Goal: Task Accomplishment & Management: Manage account settings

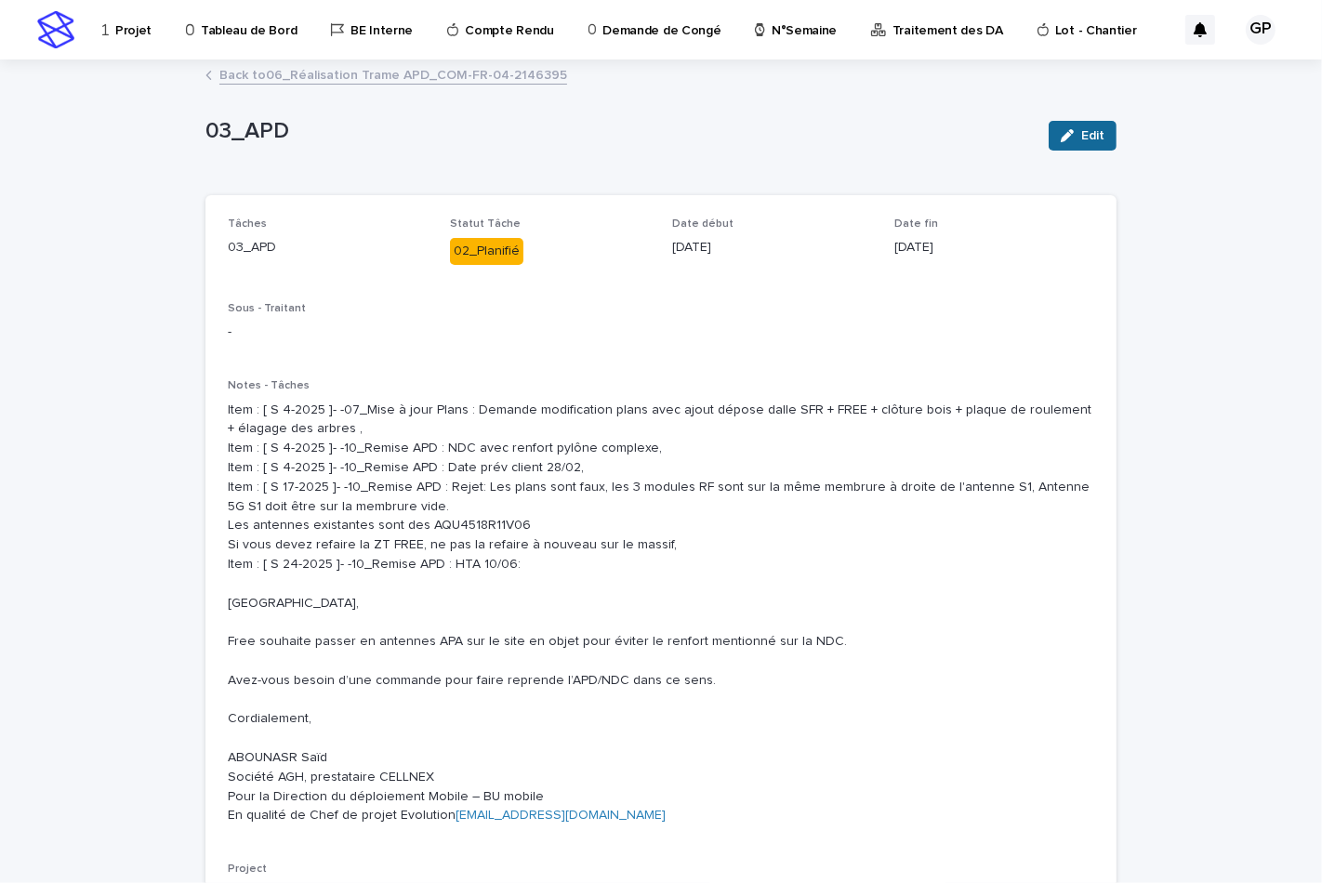
click at [1081, 141] on span "Edit" at bounding box center [1092, 135] width 23 height 13
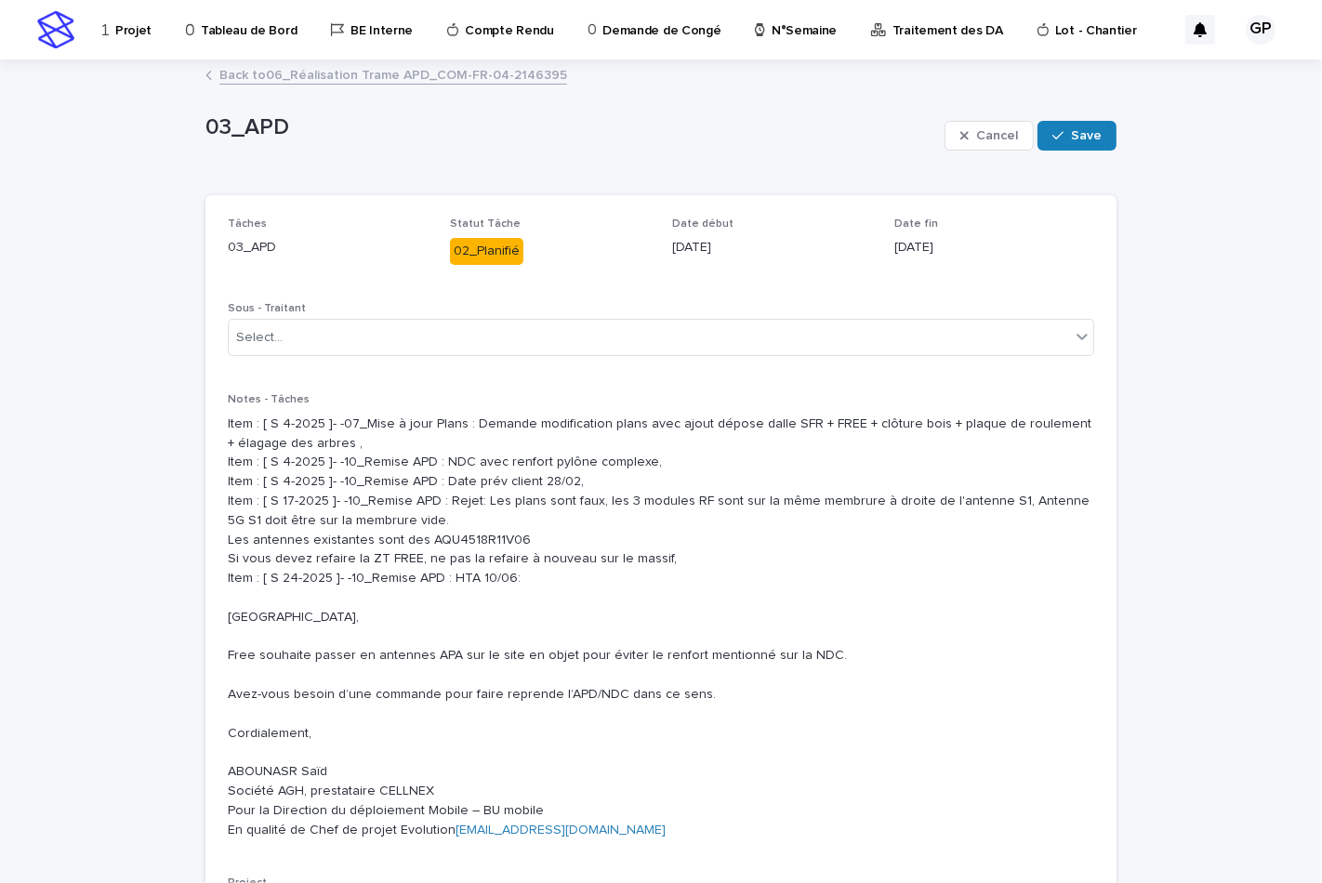
click at [472, 253] on div "02_Planifié" at bounding box center [486, 251] width 73 height 27
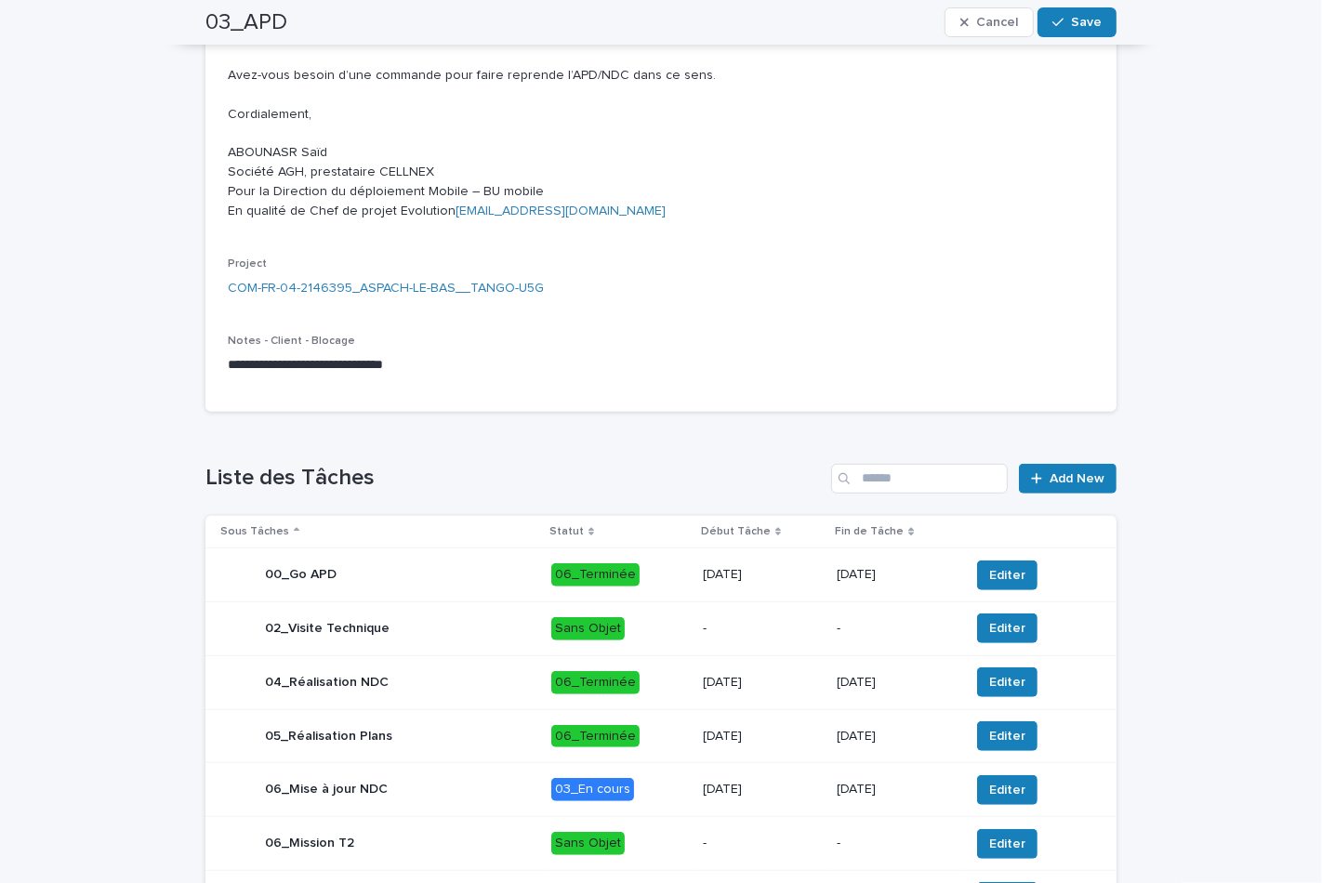
scroll to position [825, 0]
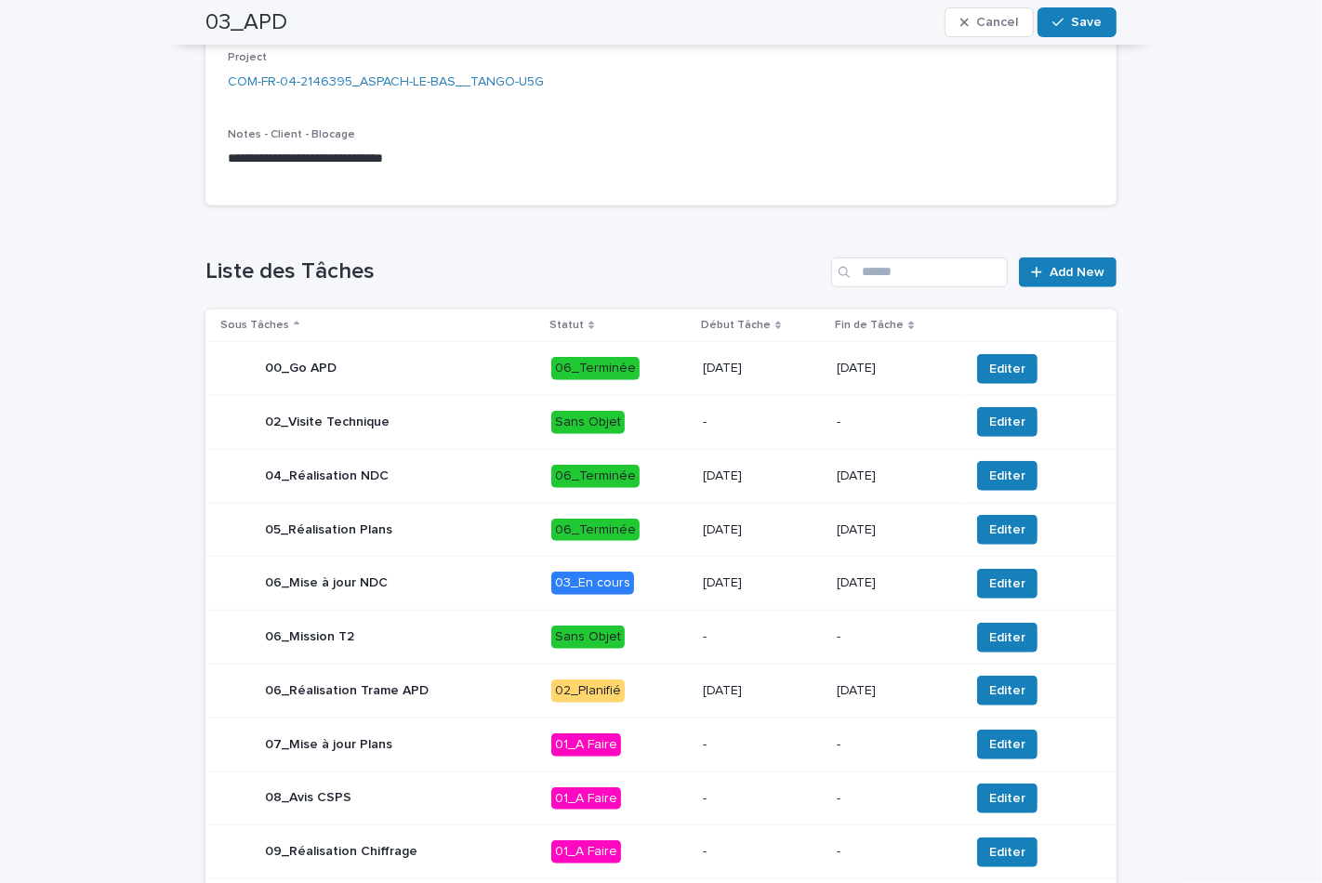
click at [571, 703] on div "02_Planifié" at bounding box center [587, 690] width 73 height 23
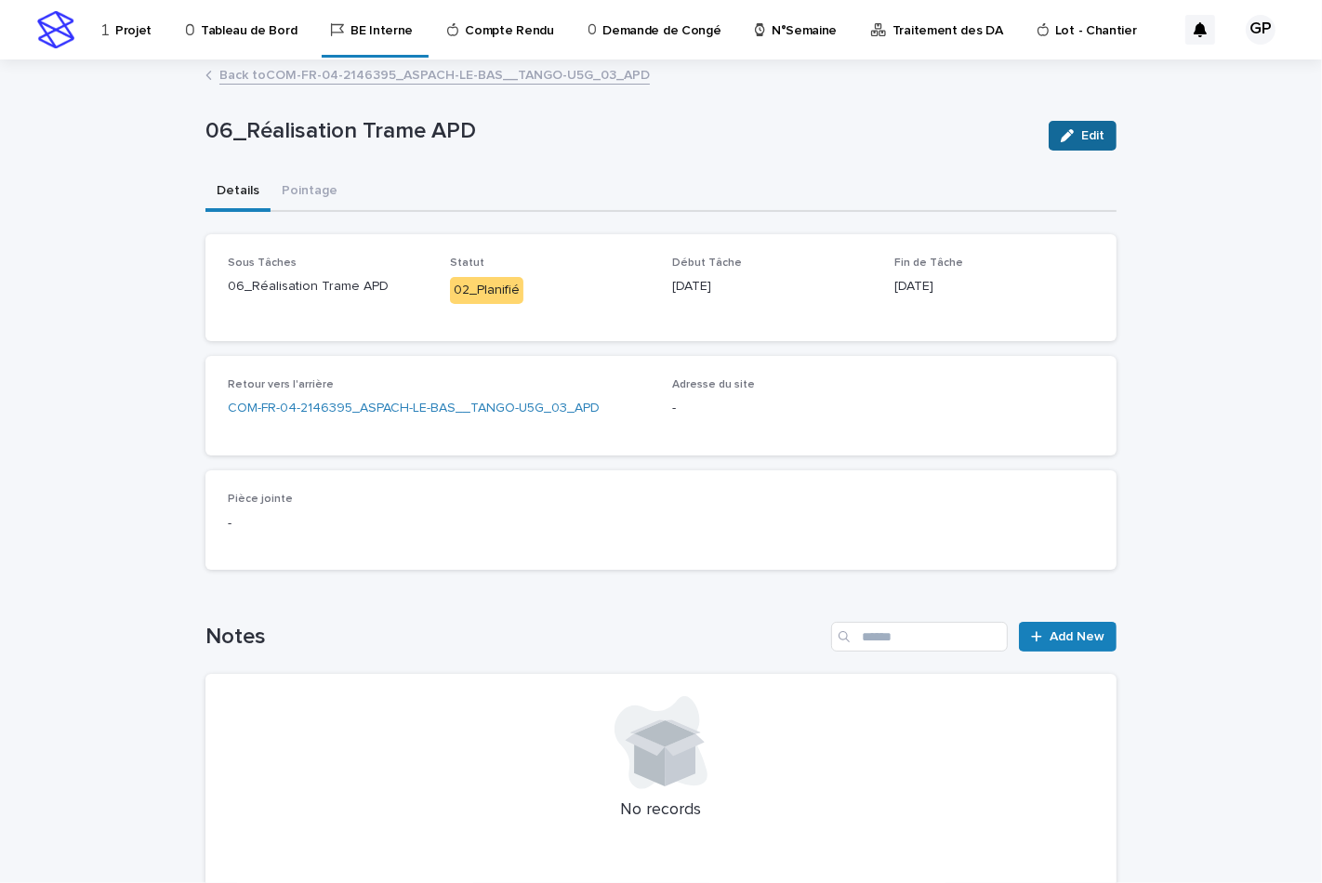
click at [1048, 138] on button "Edit" at bounding box center [1082, 136] width 68 height 30
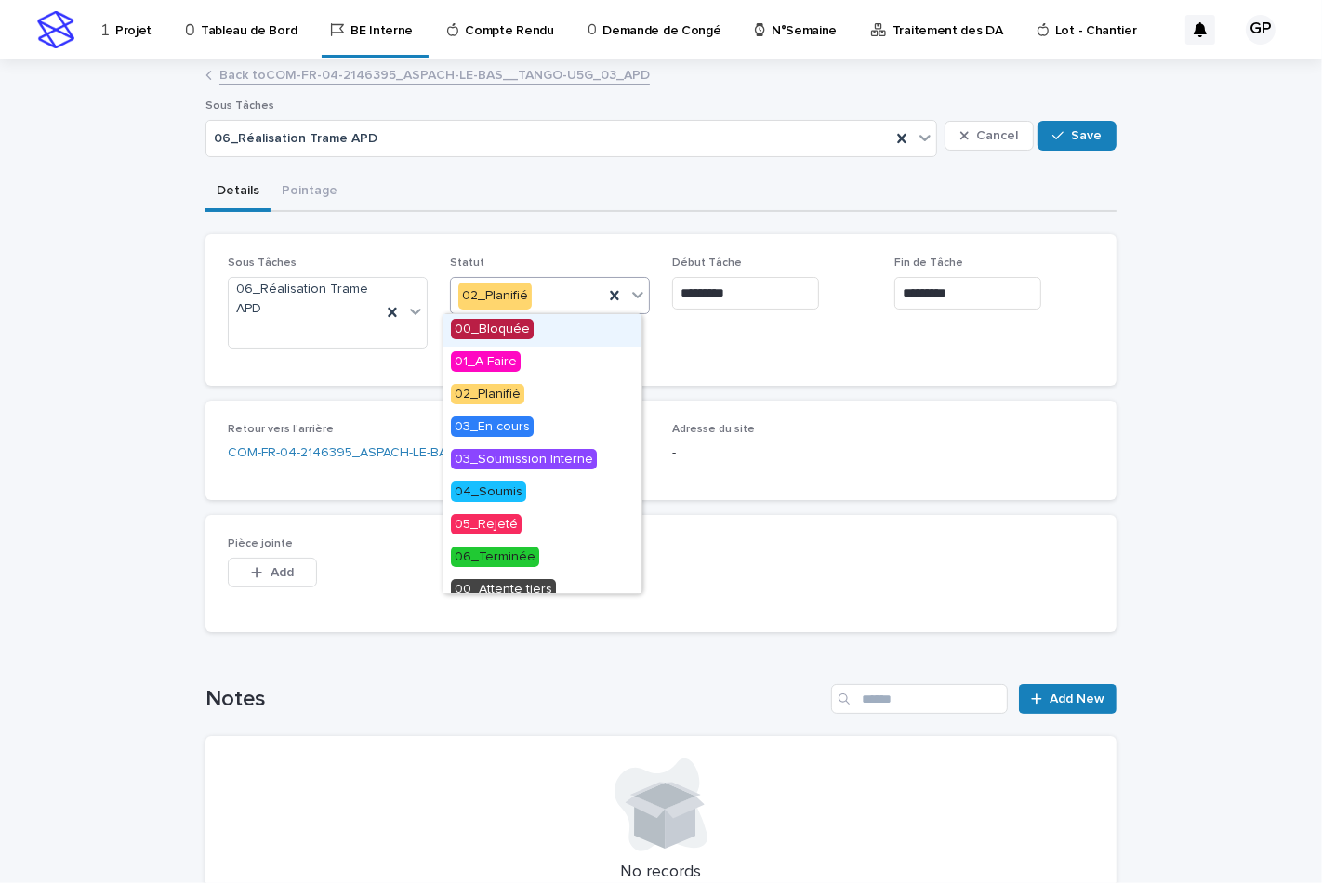
click at [630, 289] on icon at bounding box center [637, 294] width 19 height 19
click at [519, 457] on span "03_Soumission Interne" at bounding box center [524, 459] width 146 height 20
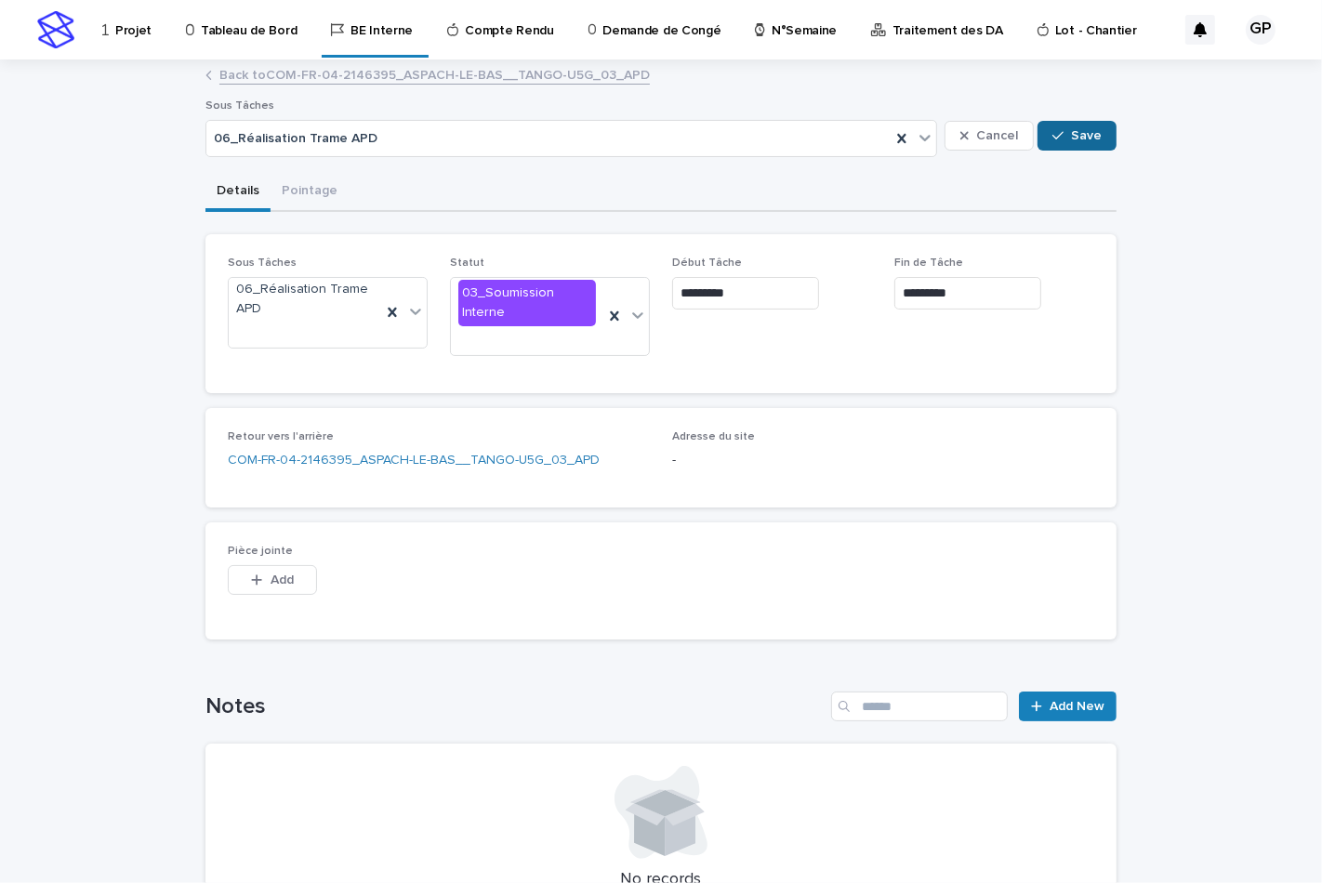
click at [1071, 138] on span "Save" at bounding box center [1086, 135] width 31 height 13
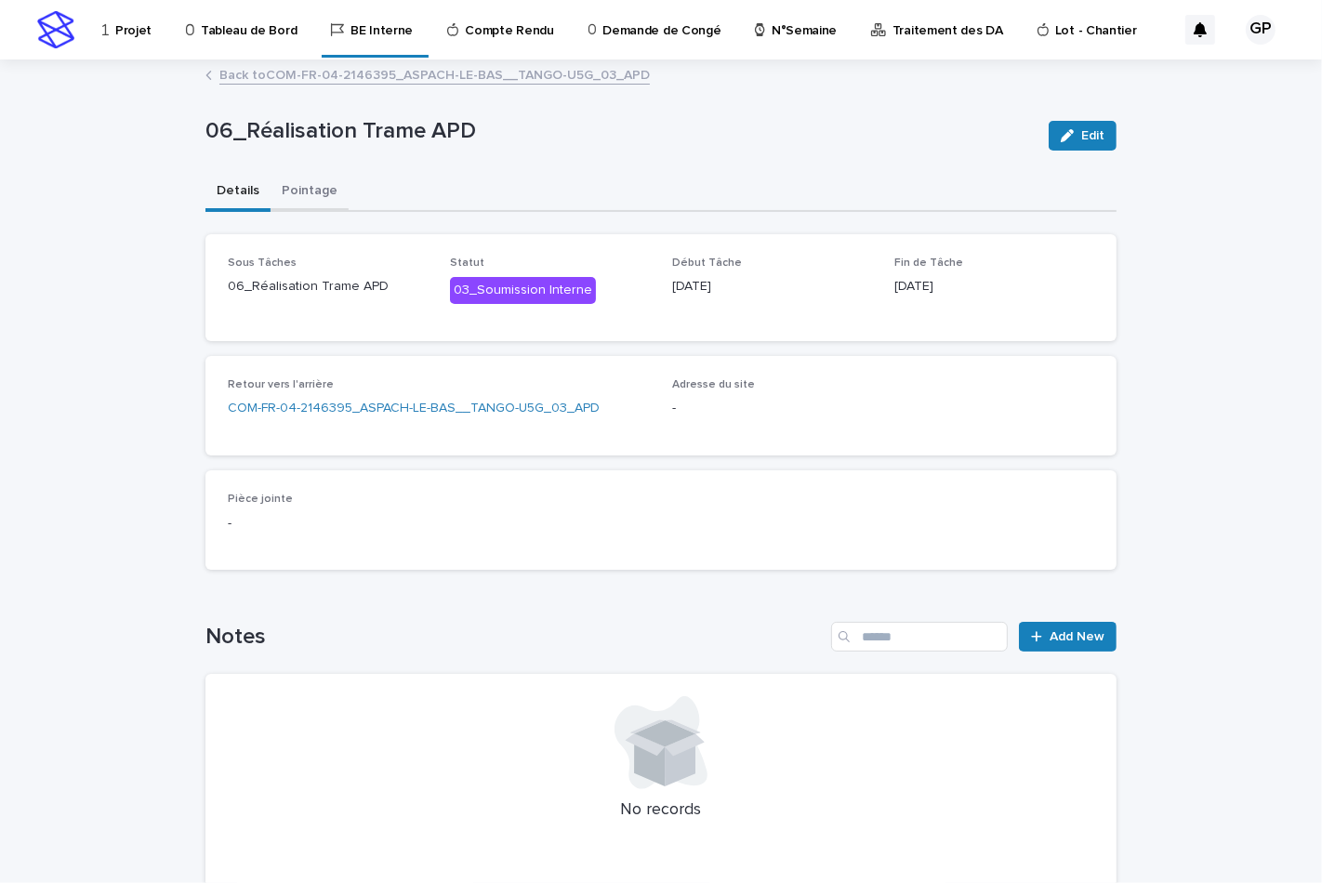
click at [301, 189] on button "Pointage" at bounding box center [309, 192] width 78 height 39
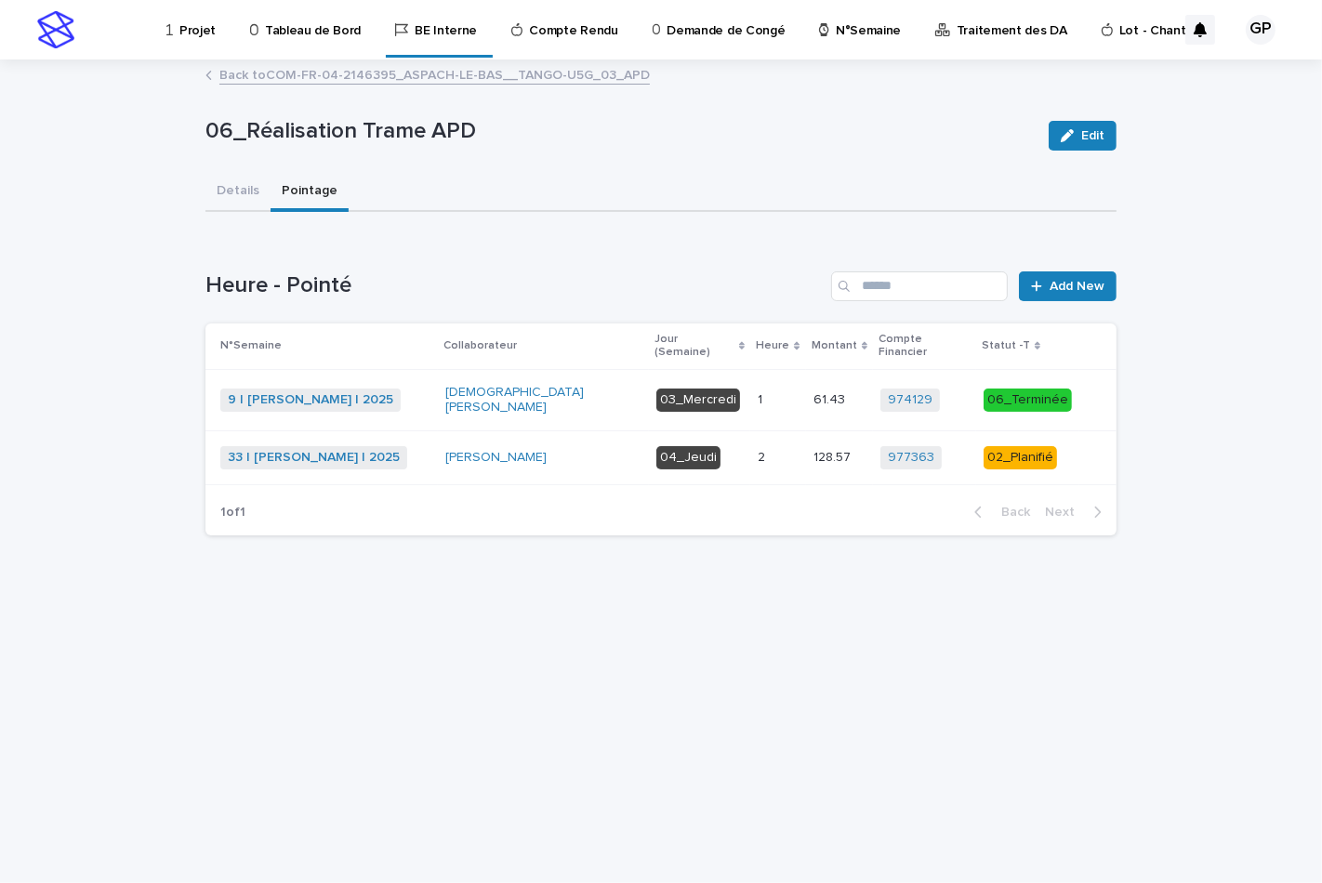
click at [694, 446] on div "04_Jeudi" at bounding box center [688, 457] width 64 height 23
